Goal: Information Seeking & Learning: Learn about a topic

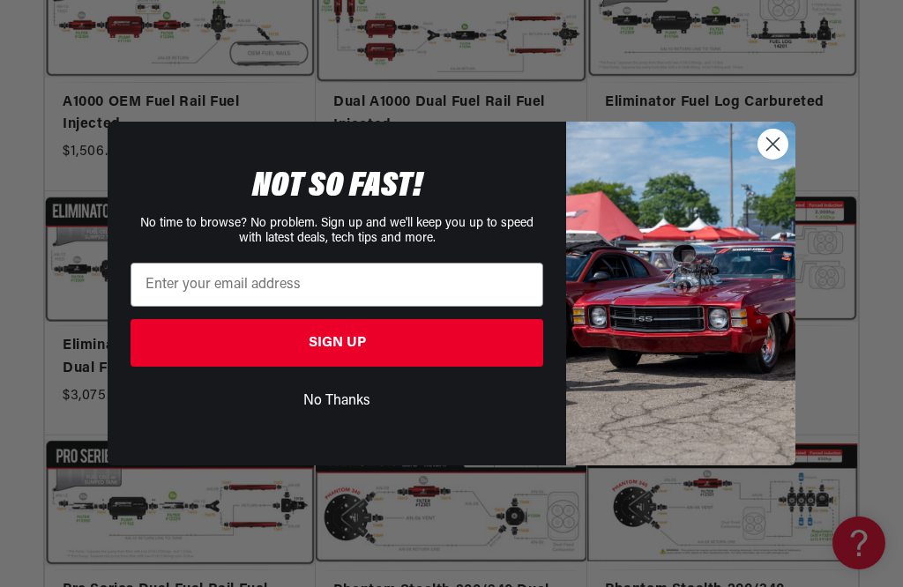
scroll to position [1472, 0]
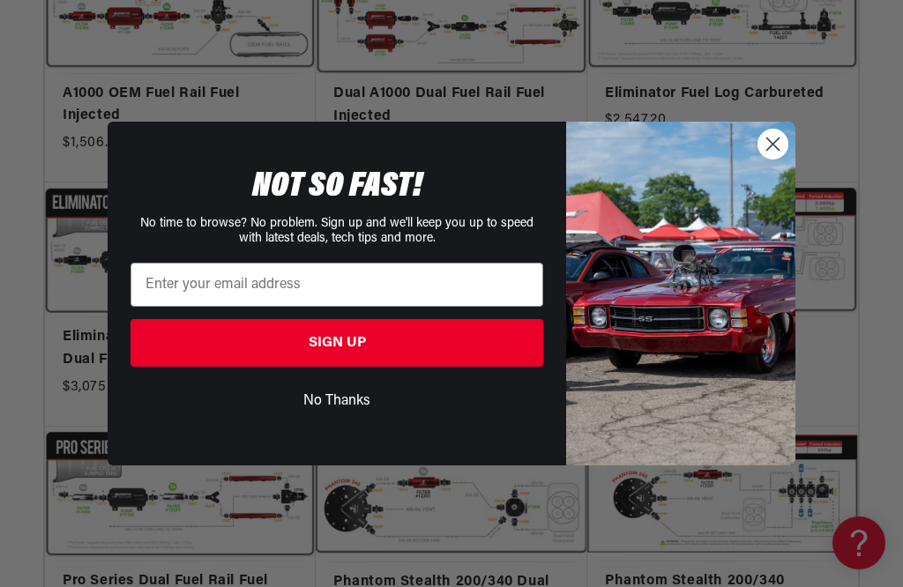
click at [774, 159] on circle "Close dialog" at bounding box center [772, 144] width 29 height 29
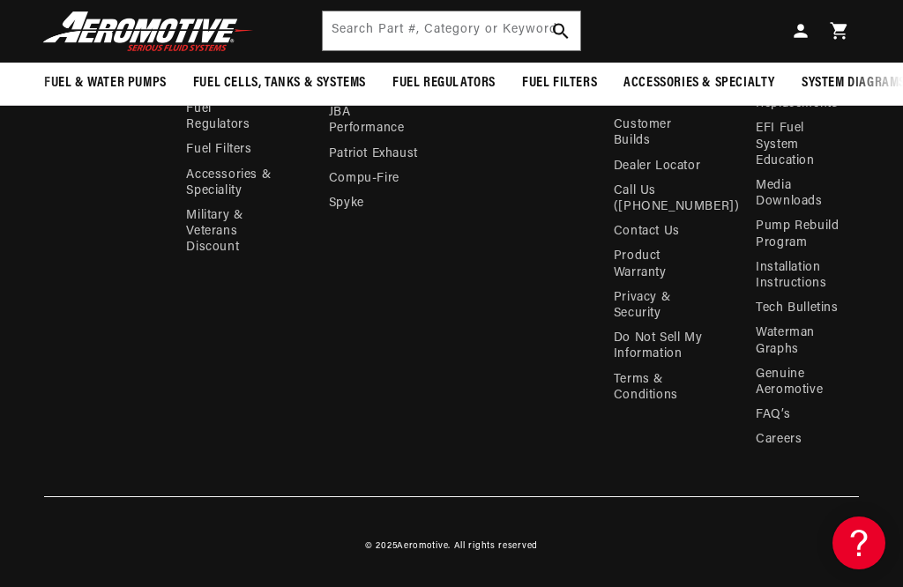
scroll to position [3812, 0]
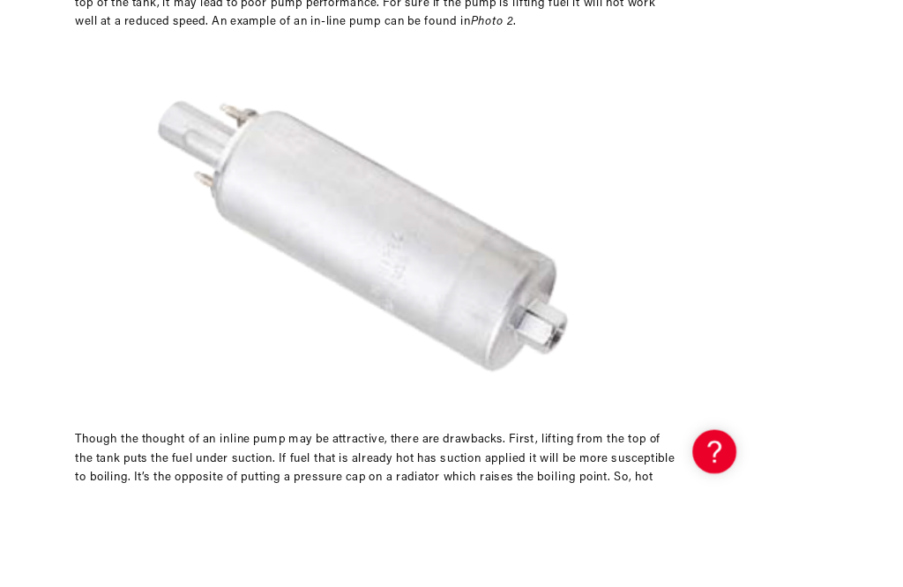
scroll to position [1685, 0]
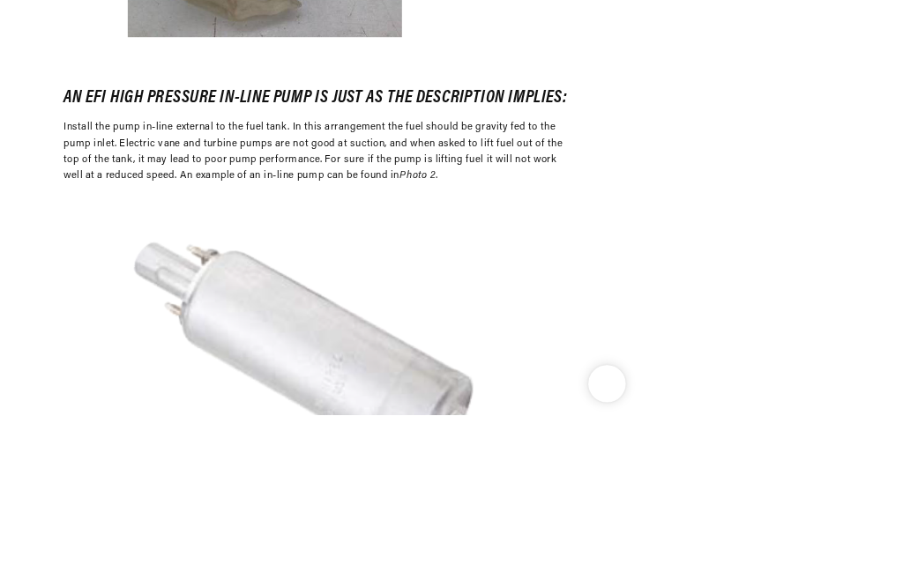
scroll to position [2947, 0]
